Goal: Task Accomplishment & Management: Complete application form

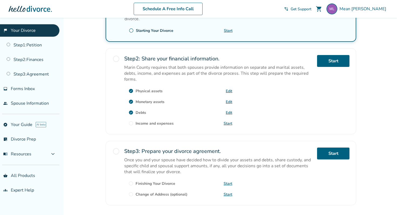
click at [230, 121] on link "Start" at bounding box center [227, 123] width 9 height 5
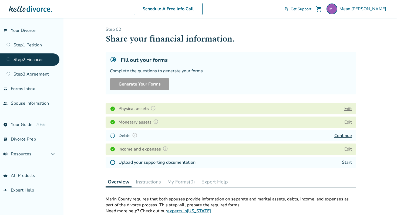
click at [339, 136] on link "Continue" at bounding box center [343, 136] width 18 height 6
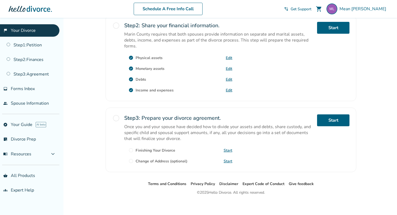
scroll to position [175, 0]
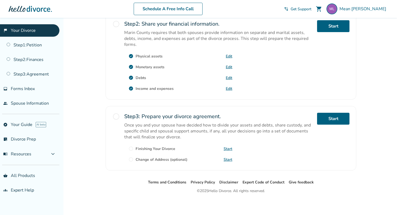
click at [225, 146] on link "Start" at bounding box center [227, 148] width 9 height 5
